Goal: Check status: Check status

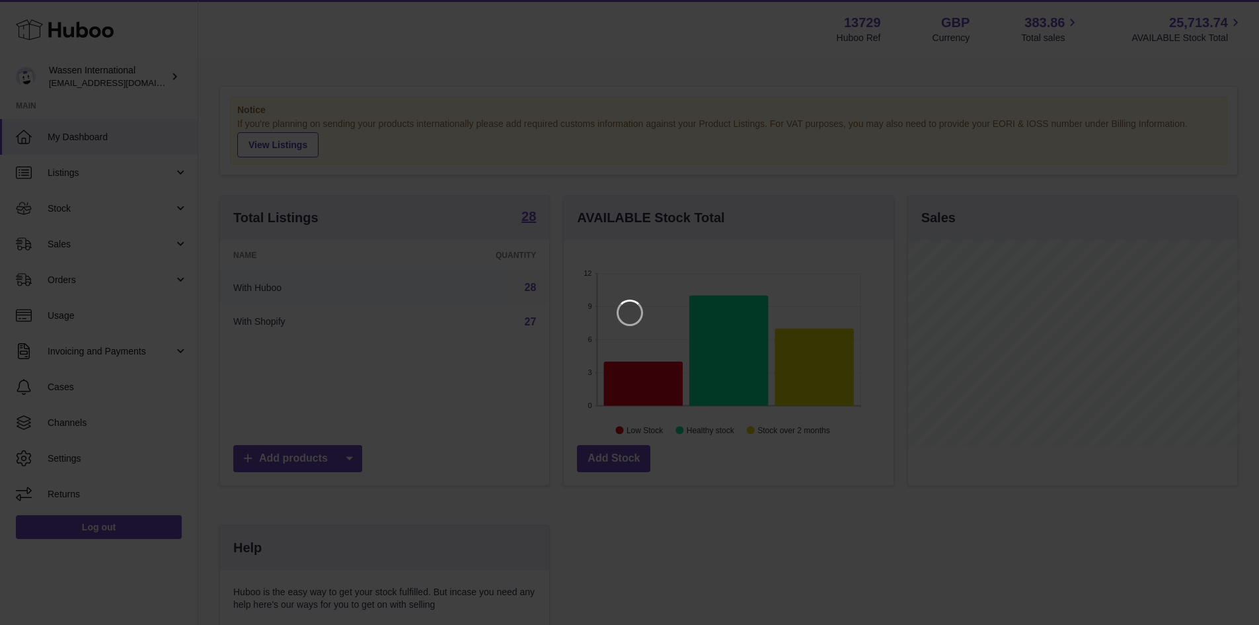
scroll to position [206, 333]
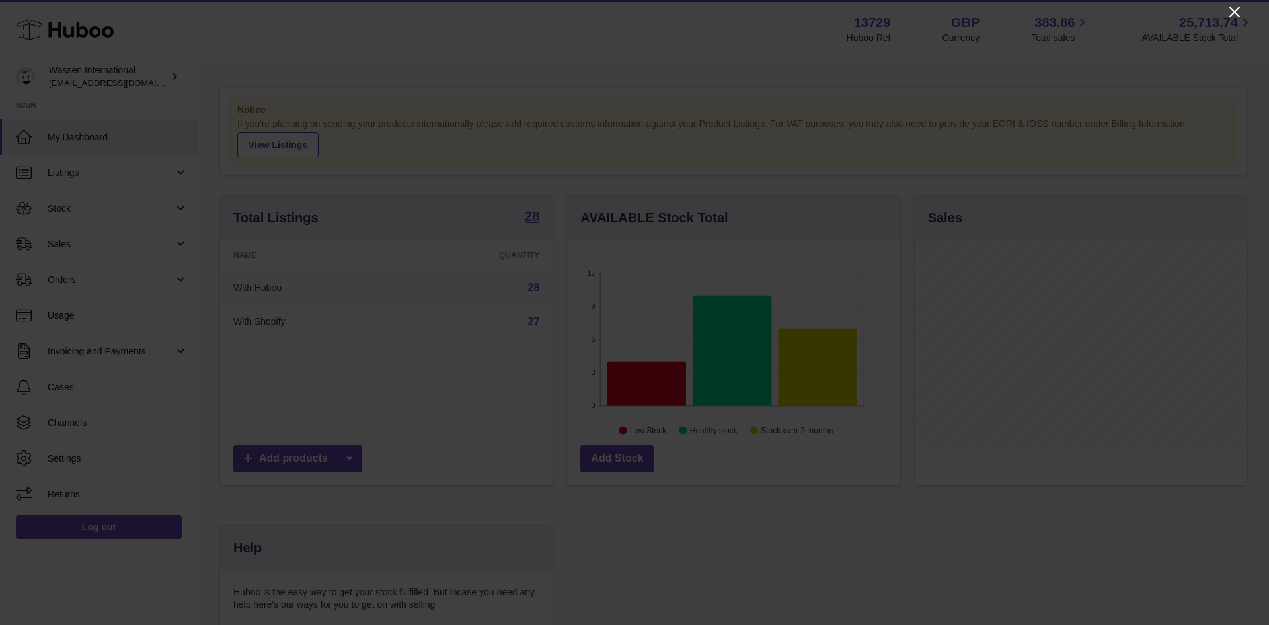
click at [1233, 10] on icon "Close" at bounding box center [1234, 12] width 11 height 11
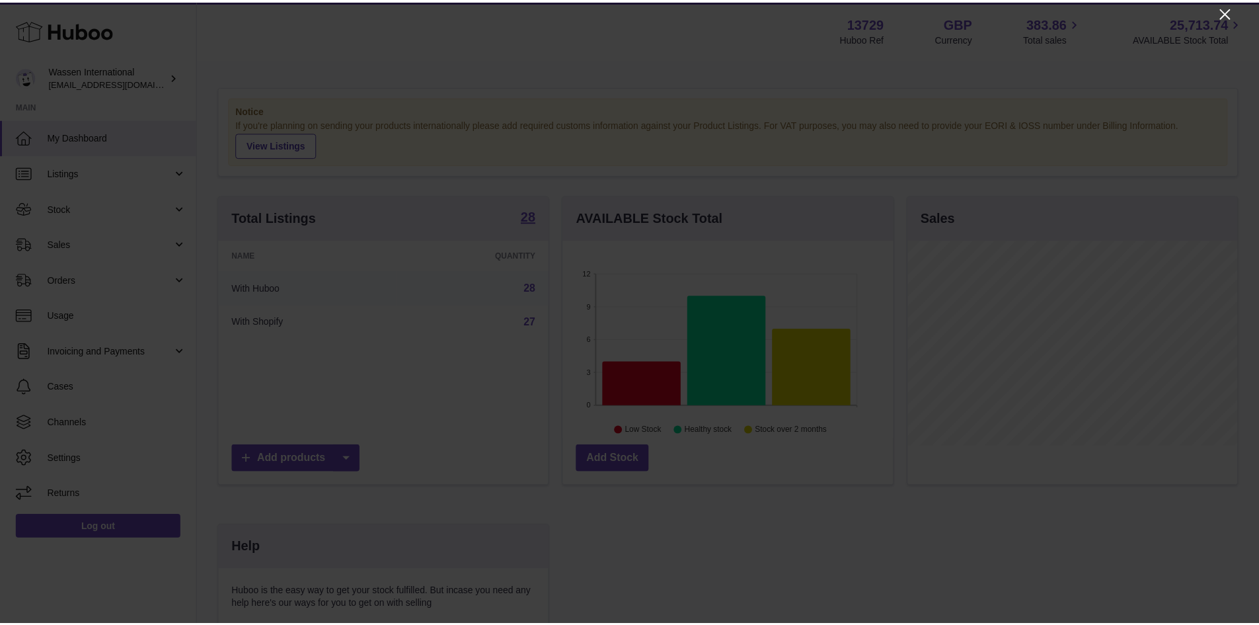
scroll to position [660749, 660626]
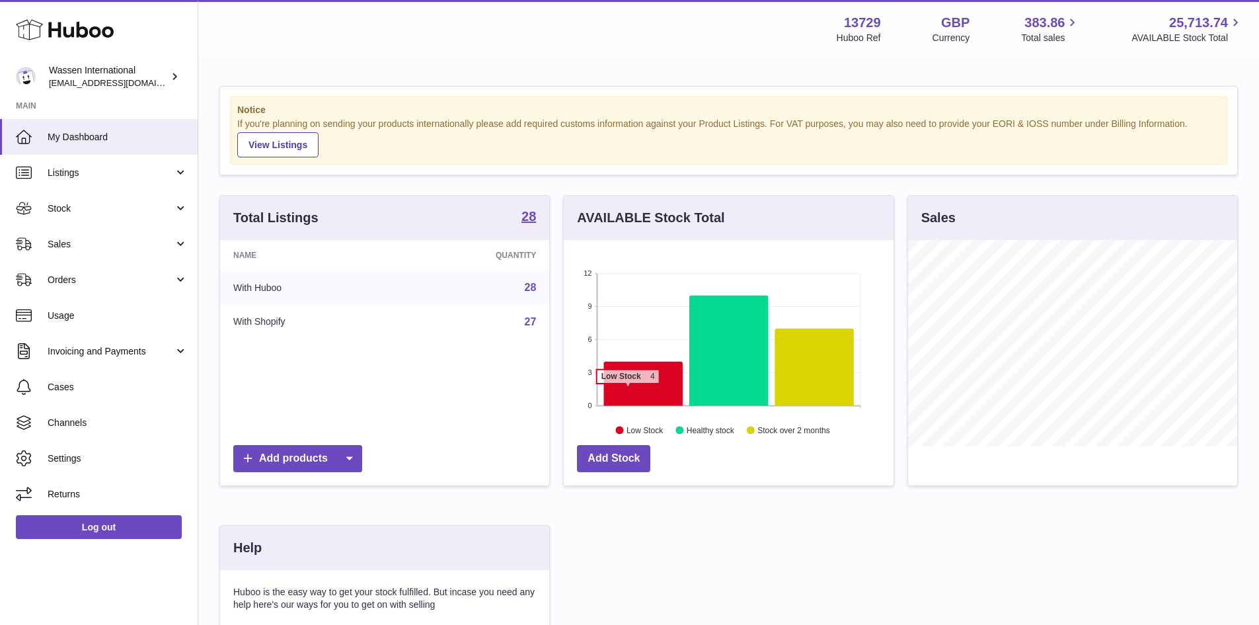
click at [621, 392] on icon at bounding box center [643, 384] width 79 height 44
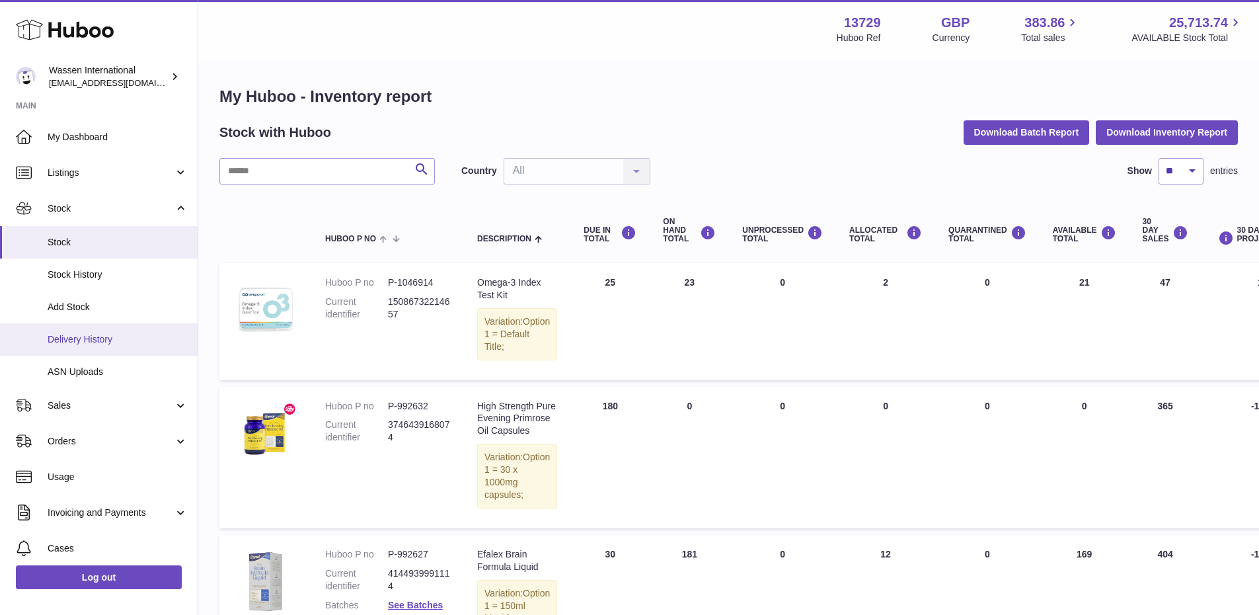
click at [90, 337] on span "Delivery History" at bounding box center [118, 339] width 140 height 13
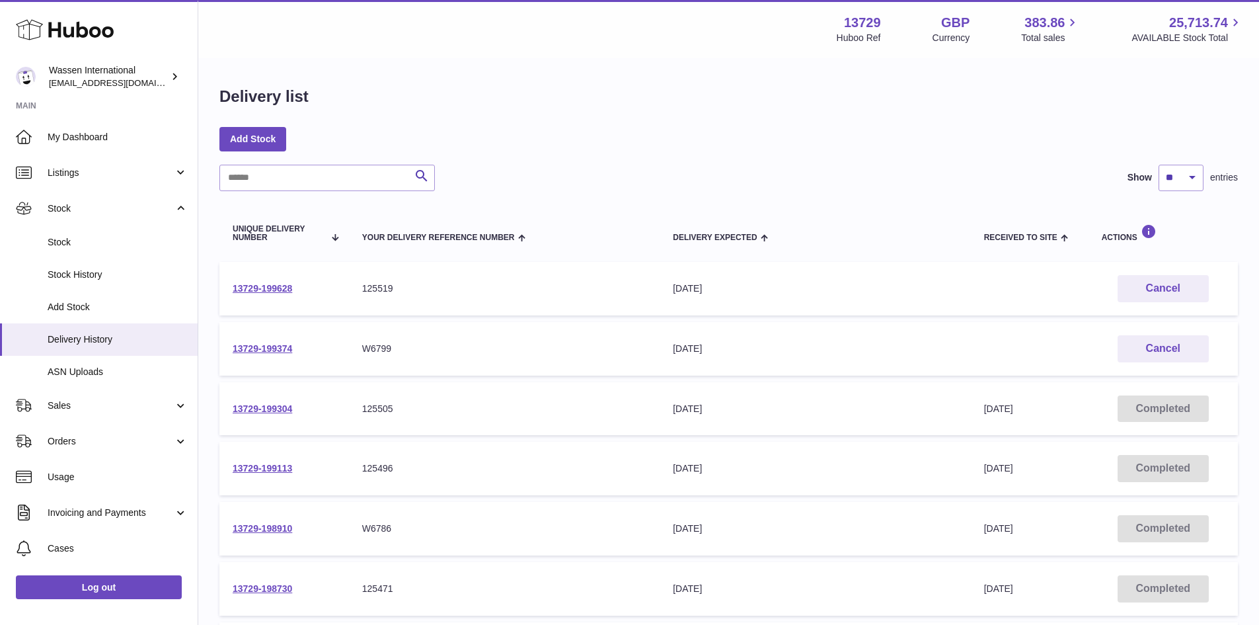
click at [331, 356] on td "13729-199374" at bounding box center [284, 349] width 130 height 54
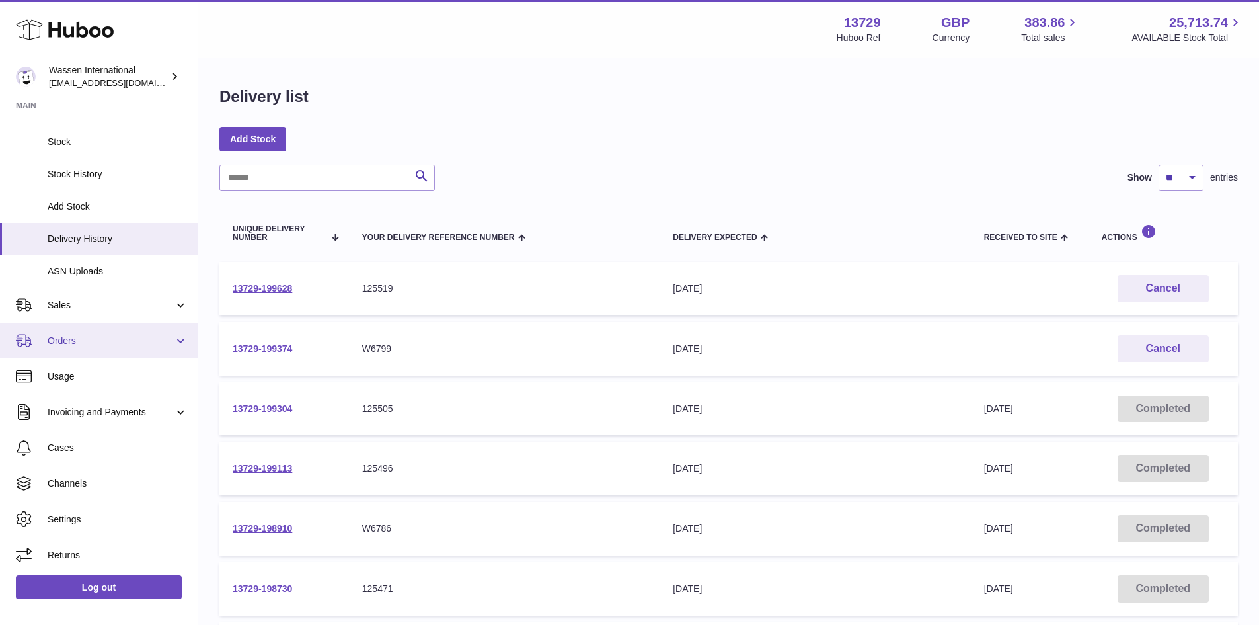
scroll to position [101, 0]
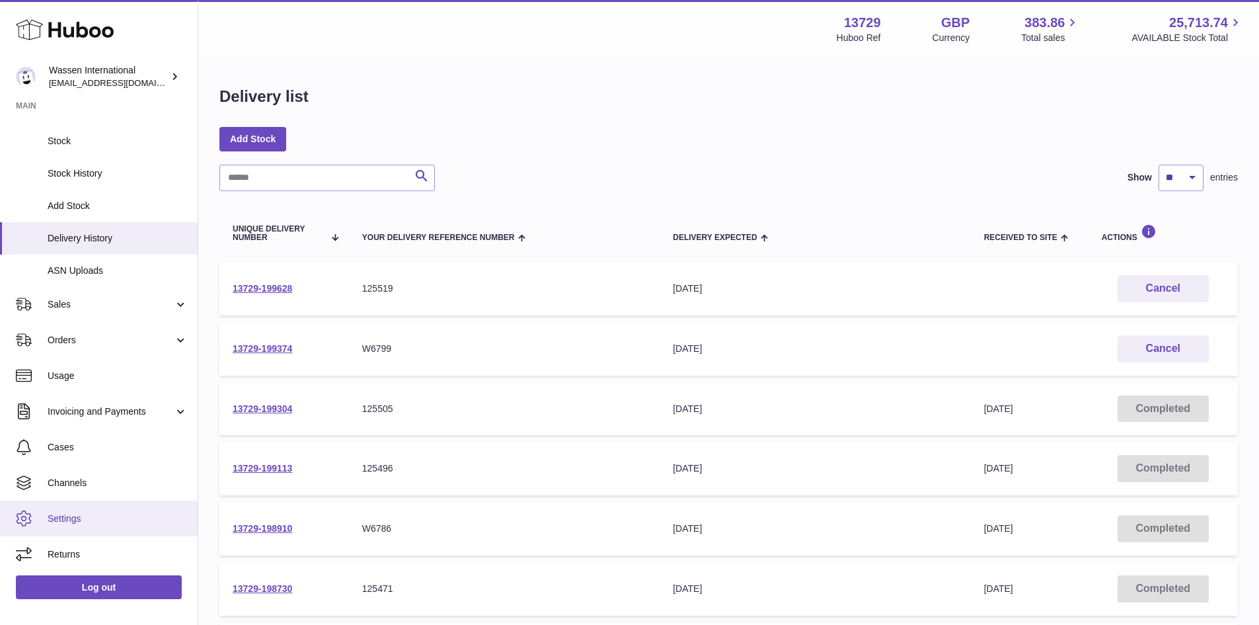
click at [86, 516] on span "Settings" at bounding box center [118, 518] width 140 height 13
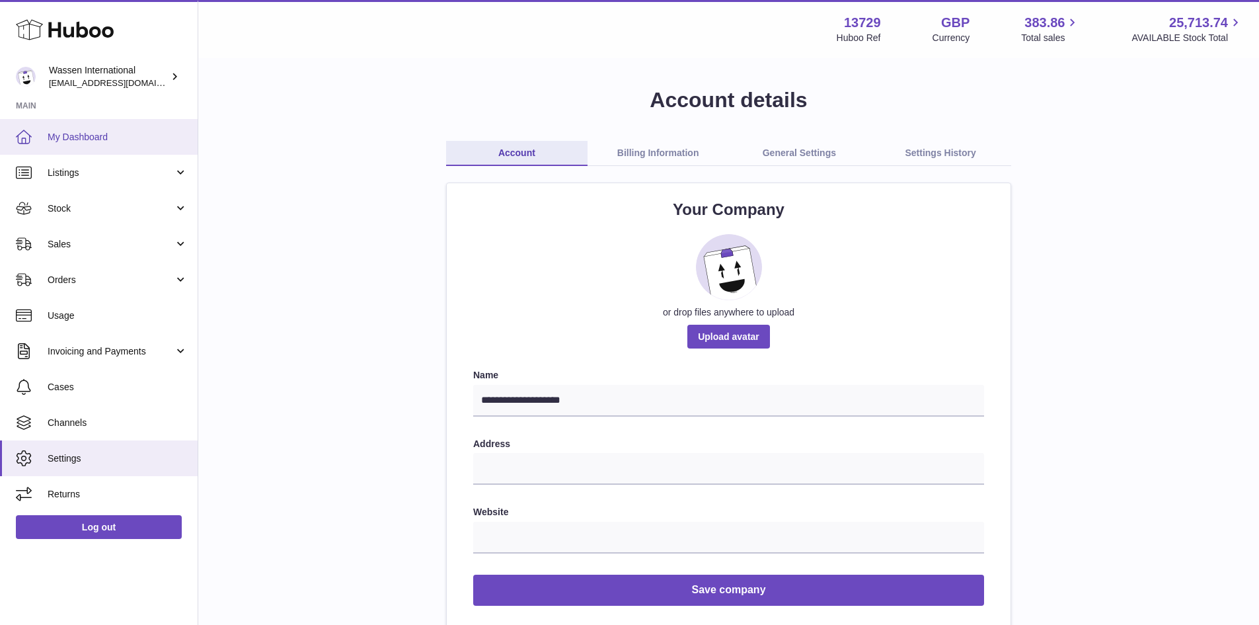
click at [80, 142] on span "My Dashboard" at bounding box center [118, 137] width 140 height 13
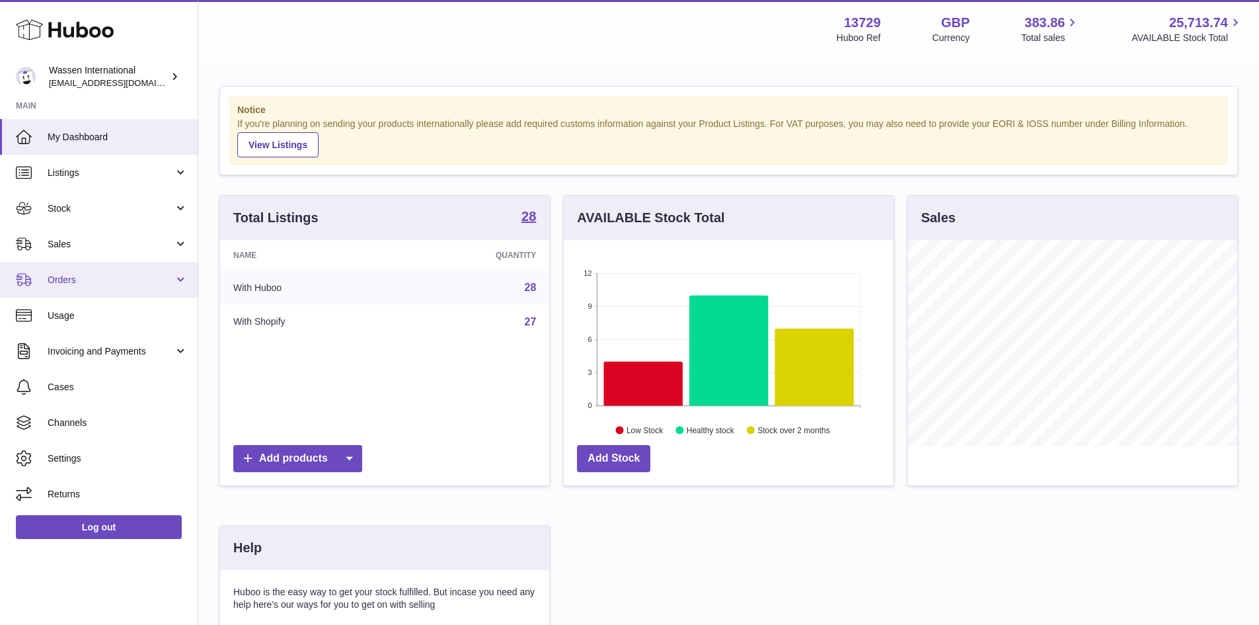
click at [122, 282] on span "Orders" at bounding box center [111, 280] width 126 height 13
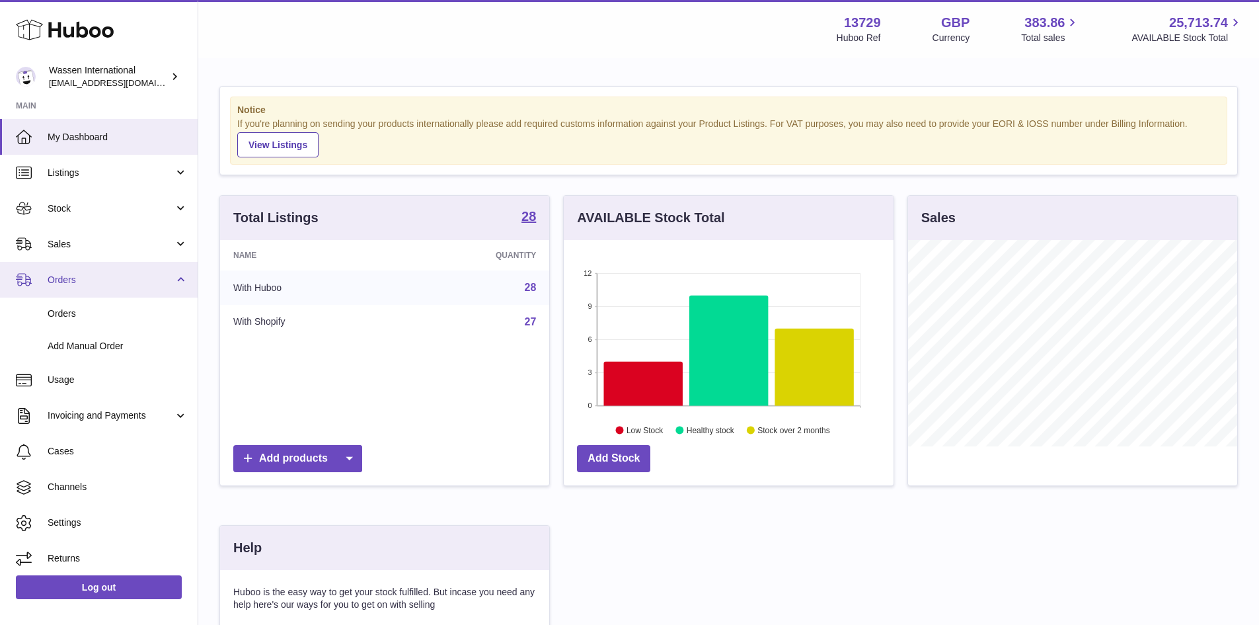
click at [118, 280] on span "Orders" at bounding box center [111, 280] width 126 height 13
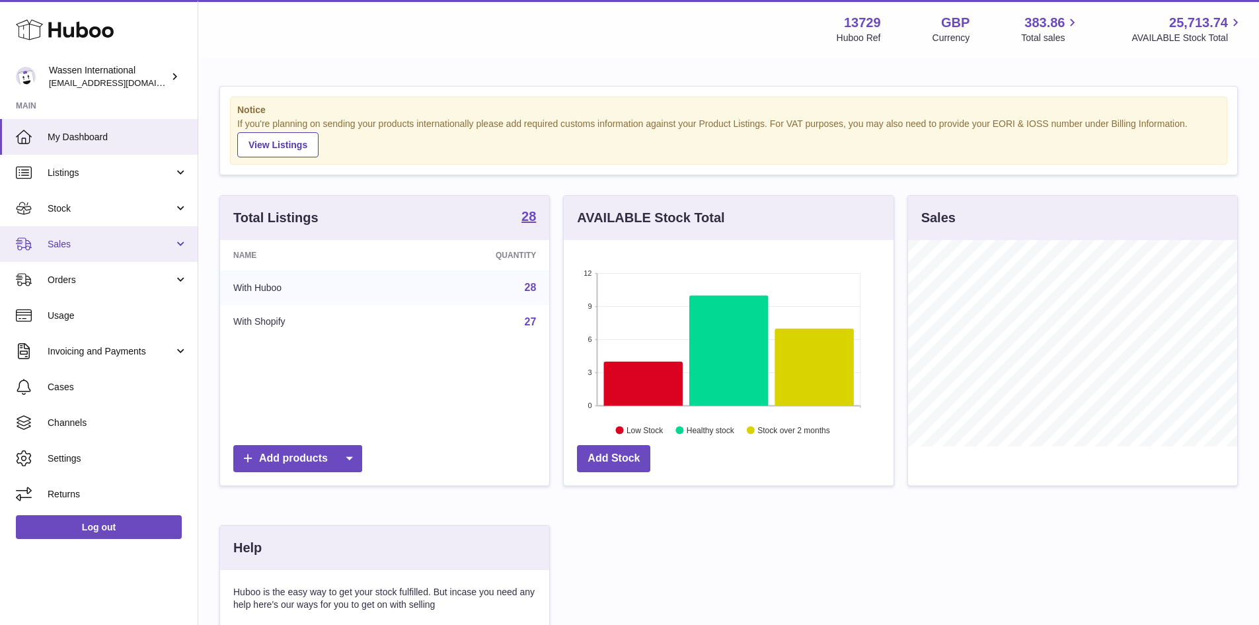
click at [119, 251] on link "Sales" at bounding box center [99, 244] width 198 height 36
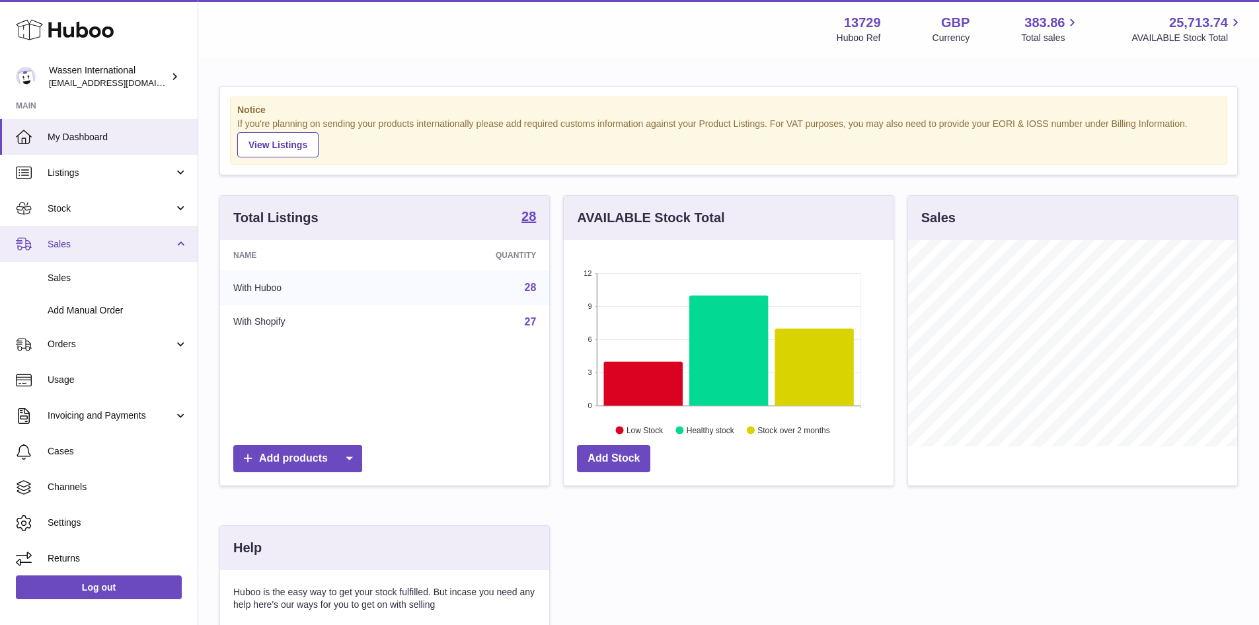
click at [119, 251] on link "Sales" at bounding box center [99, 244] width 198 height 36
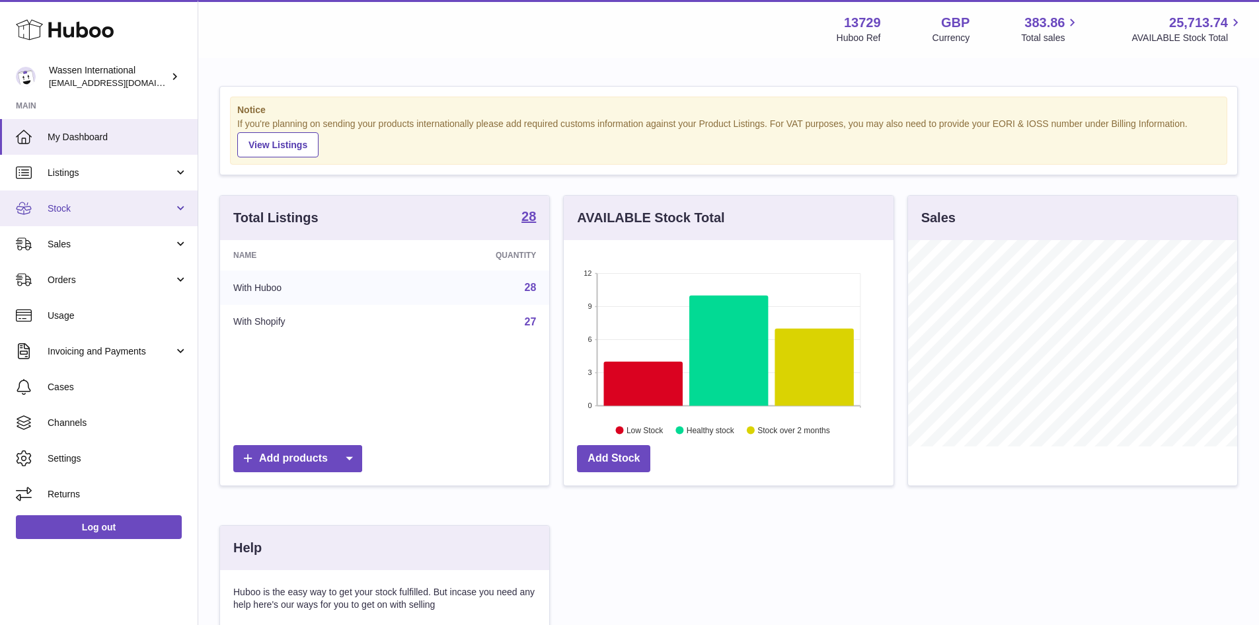
click at [113, 211] on span "Stock" at bounding box center [111, 208] width 126 height 13
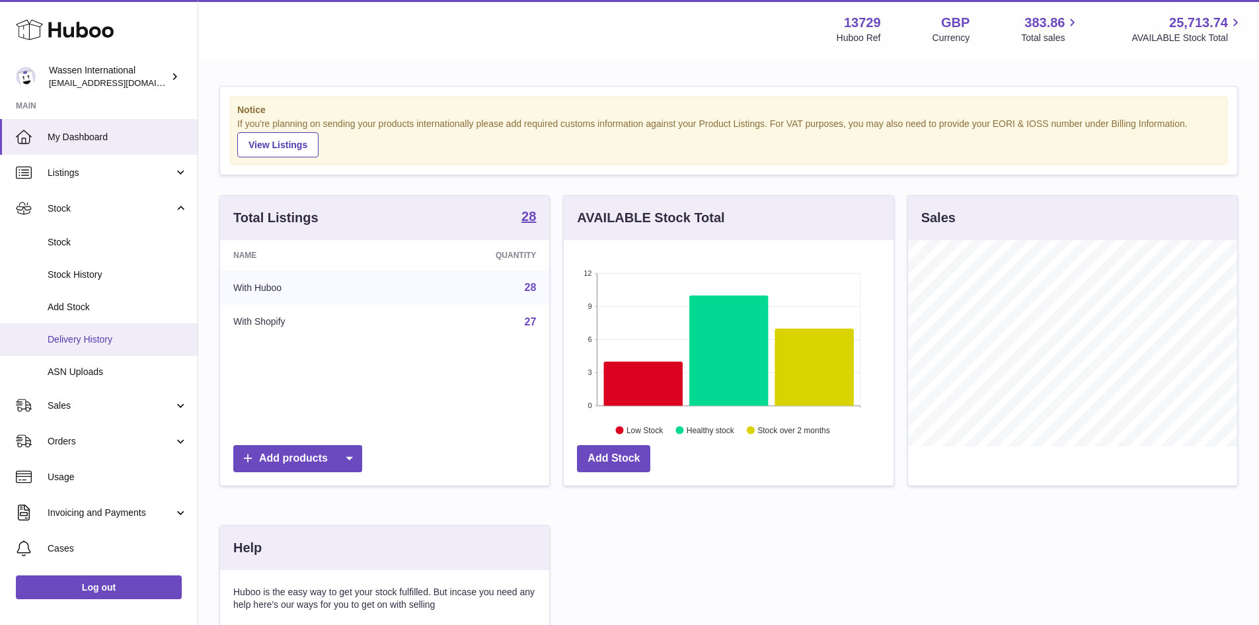
click at [100, 346] on link "Delivery History" at bounding box center [99, 339] width 198 height 32
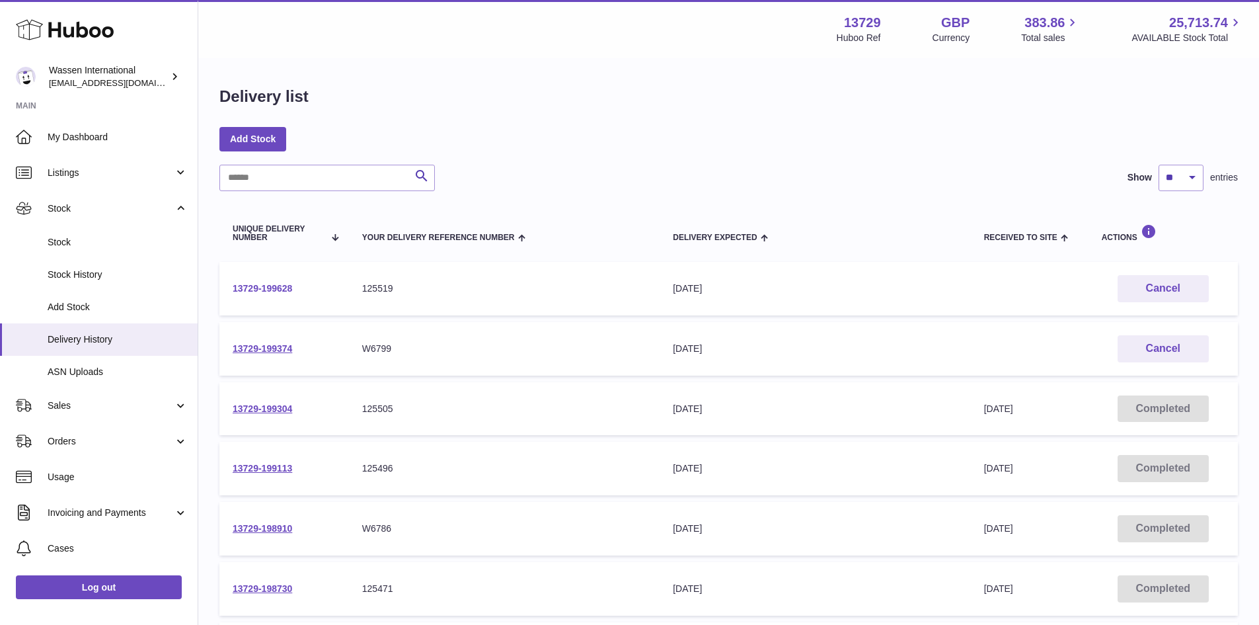
click at [282, 287] on link "13729-199628" at bounding box center [262, 288] width 59 height 11
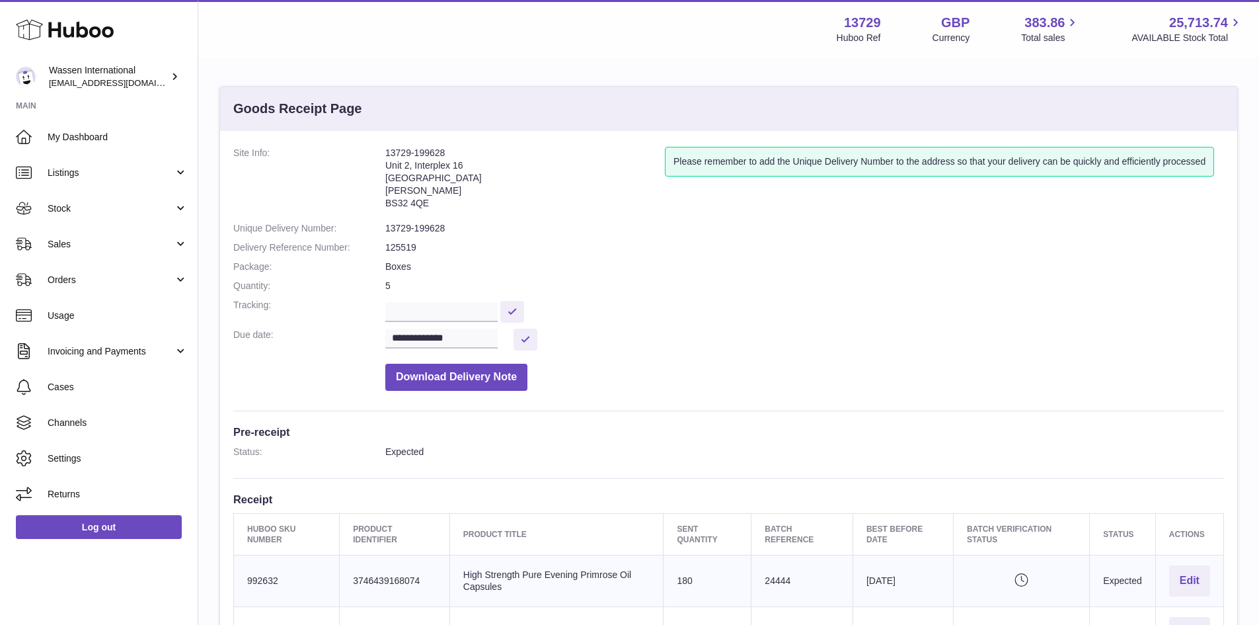
click at [427, 169] on address "13729-199628 [STREET_ADDRESS][PERSON_NAME]" at bounding box center [525, 181] width 280 height 69
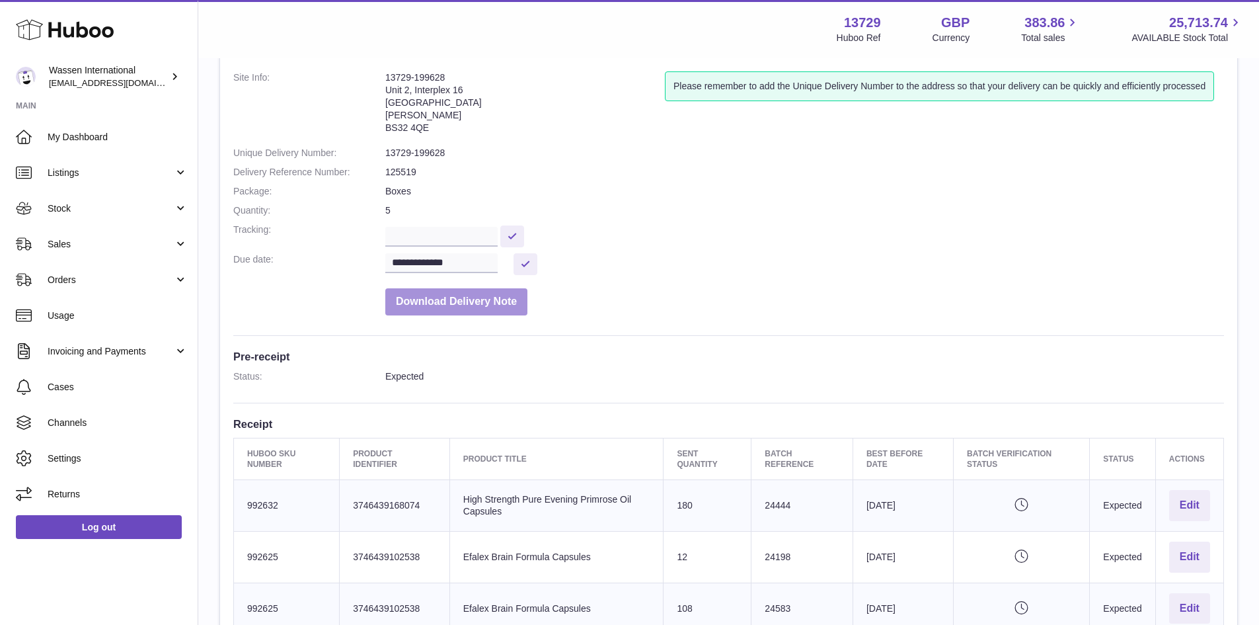
scroll to position [52, 0]
